Goal: Transaction & Acquisition: Purchase product/service

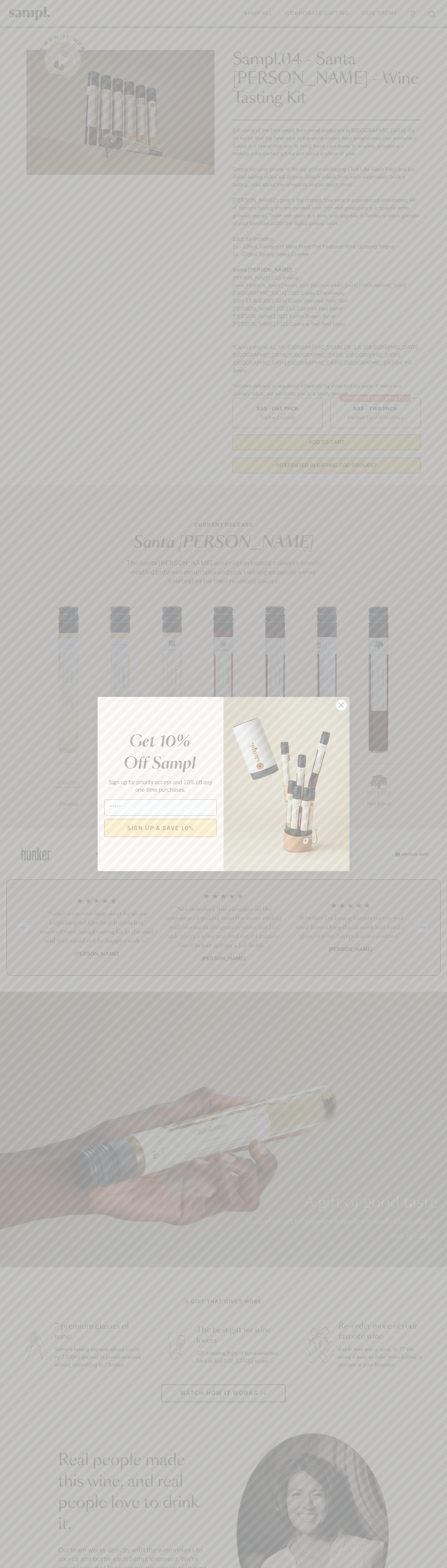
click at [341, 705] on icon "Close dialog" at bounding box center [341, 705] width 4 height 4
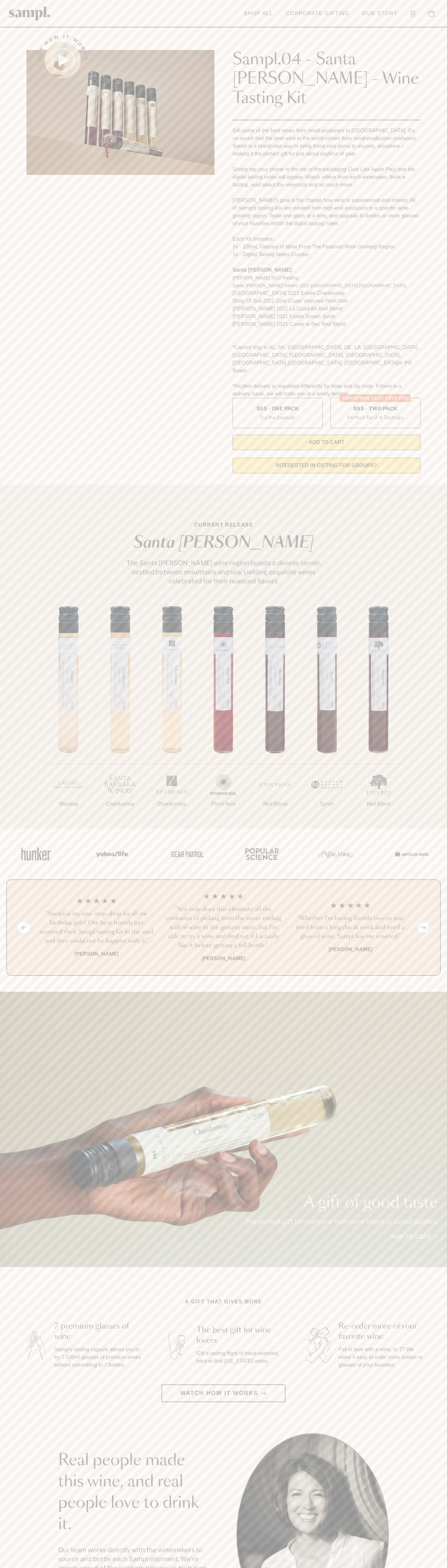
click at [445, 485] on section "CURRENT RELEASE Santa Barbara The Santa Barbara wine region boasts a diverse te…" at bounding box center [224, 657] width 447 height 343
click at [102, 1567] on html "Skip to main content Toggle navigation menu Shop All Corporate Gifting Our Stor…" at bounding box center [224, 1304] width 447 height 2608
click at [7, 840] on li at bounding box center [37, 854] width 60 height 28
click at [375, 398] on label "Christmas SALE! Save 20% $95 - Two Pack Perfect For 2-4 Tastings" at bounding box center [375, 413] width 90 height 30
